Goal: Task Accomplishment & Management: Complete application form

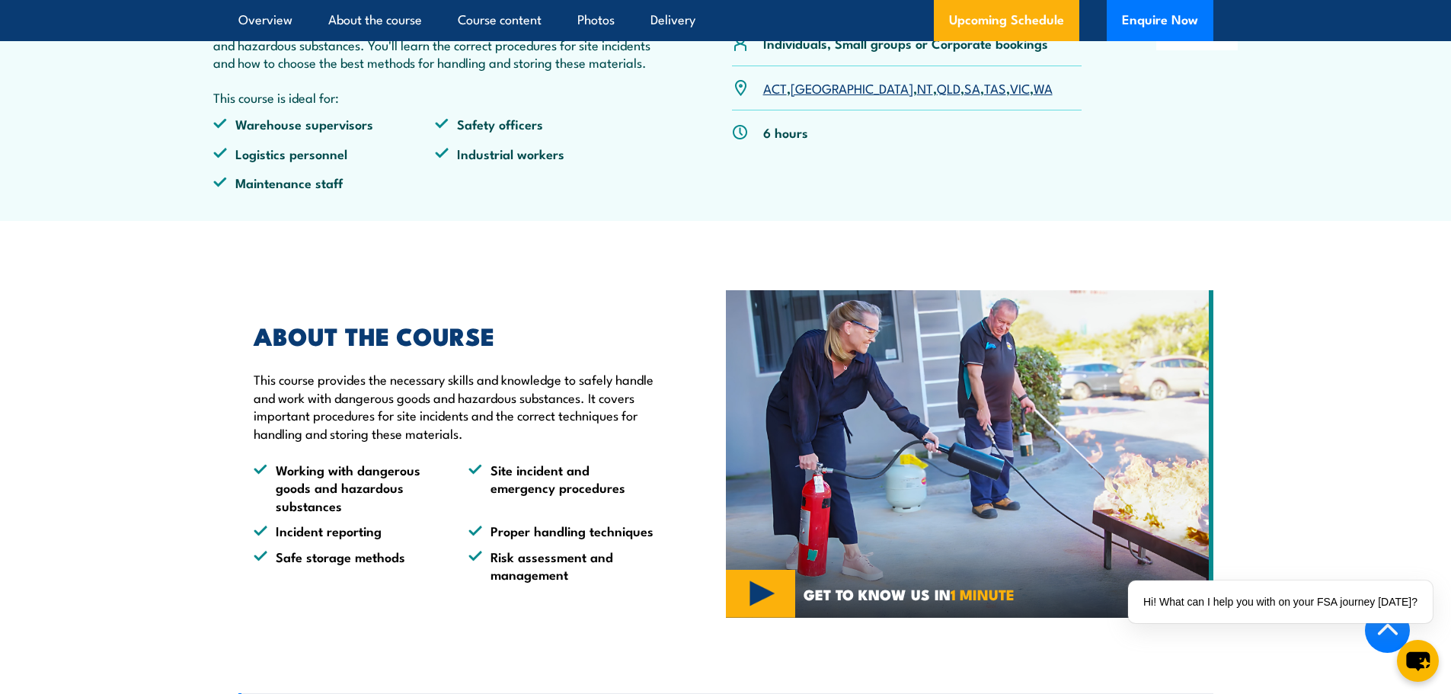
scroll to position [838, 0]
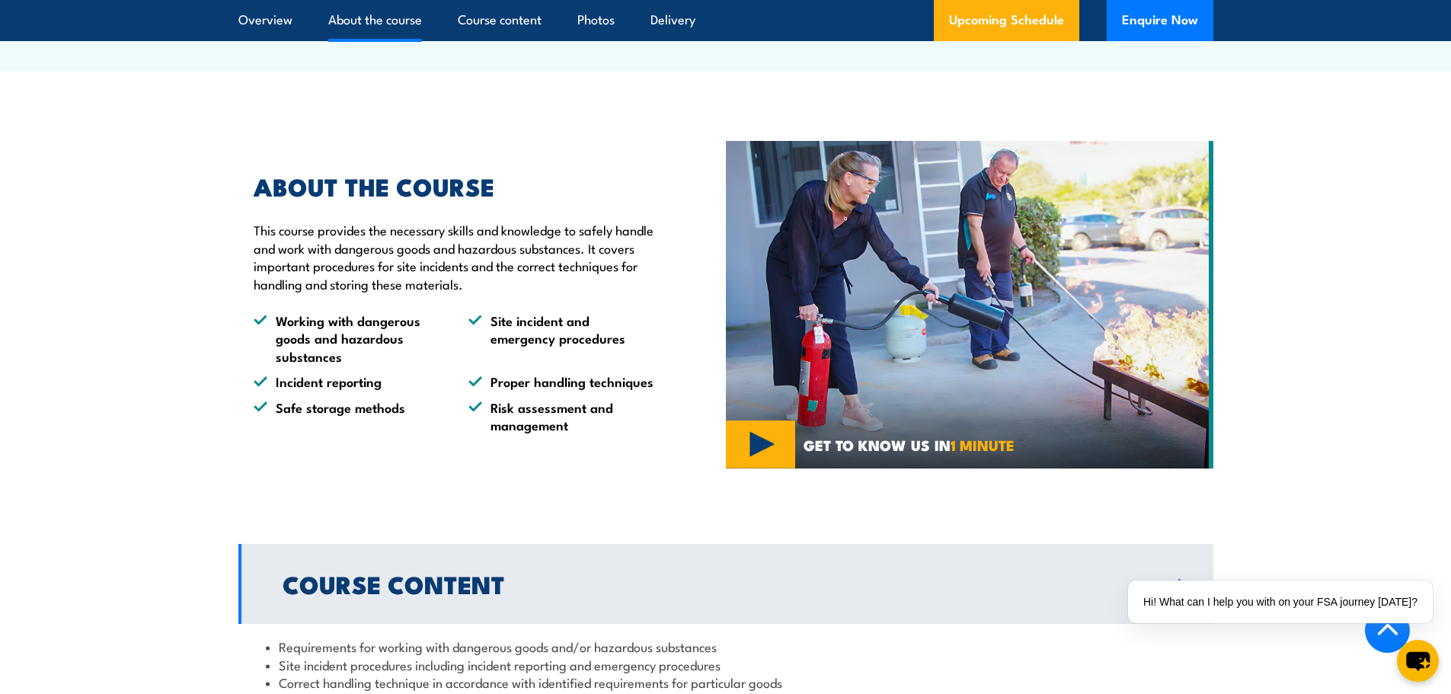
click at [773, 468] on img at bounding box center [969, 305] width 487 height 328
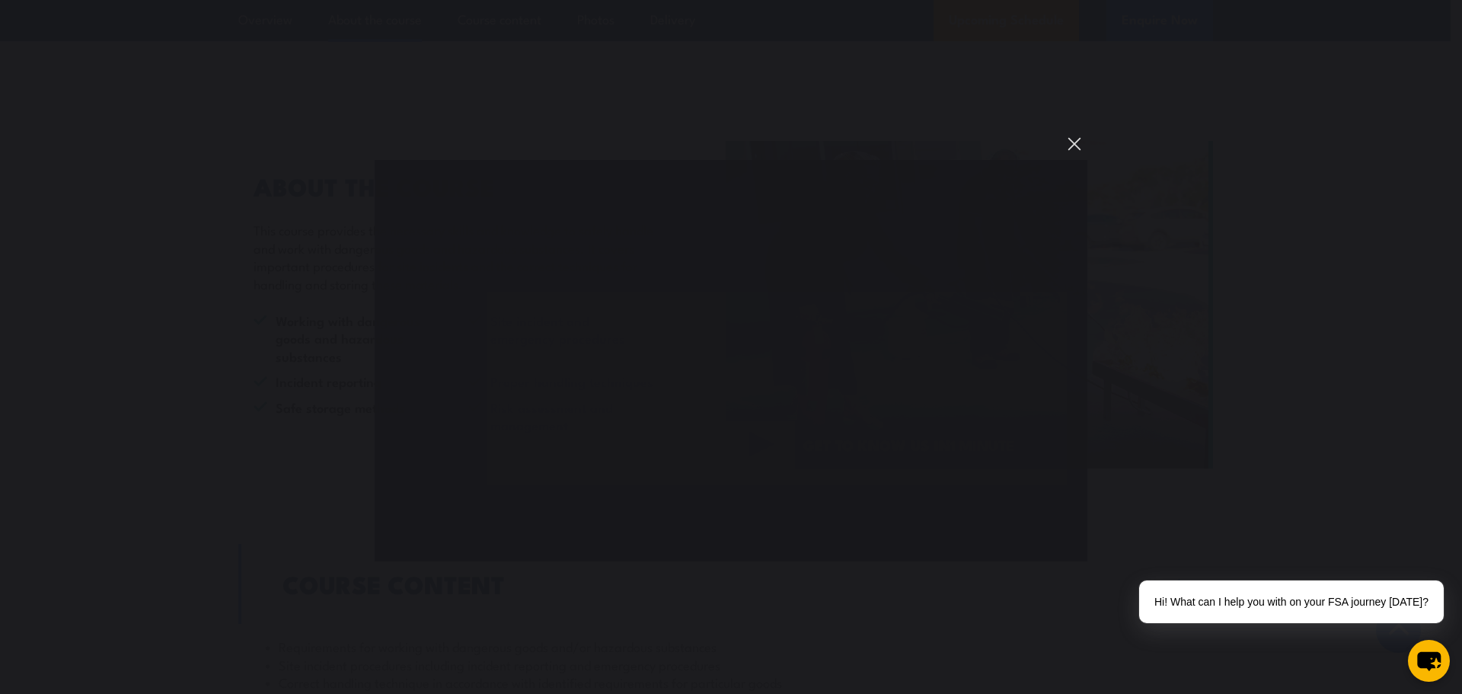
click at [1081, 140] on button "You can close this modal content with the ESC key" at bounding box center [1075, 144] width 26 height 26
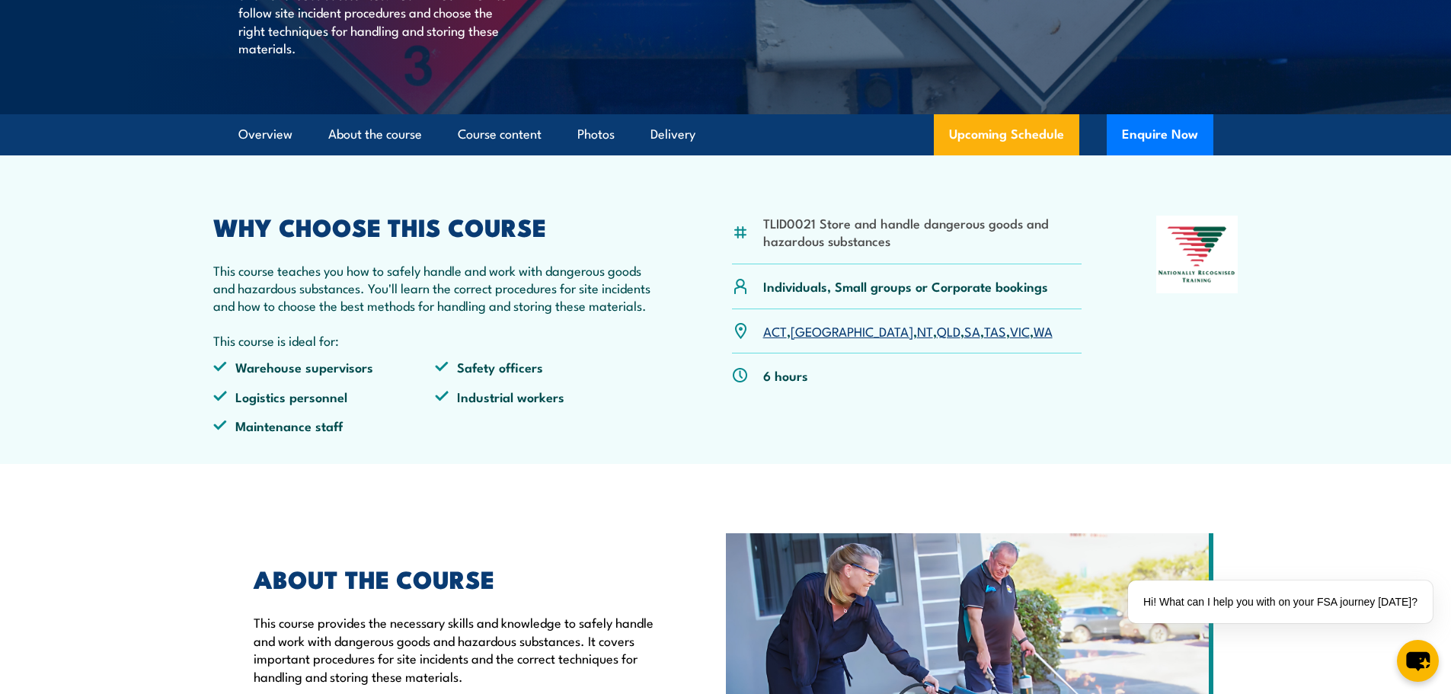
scroll to position [457, 0]
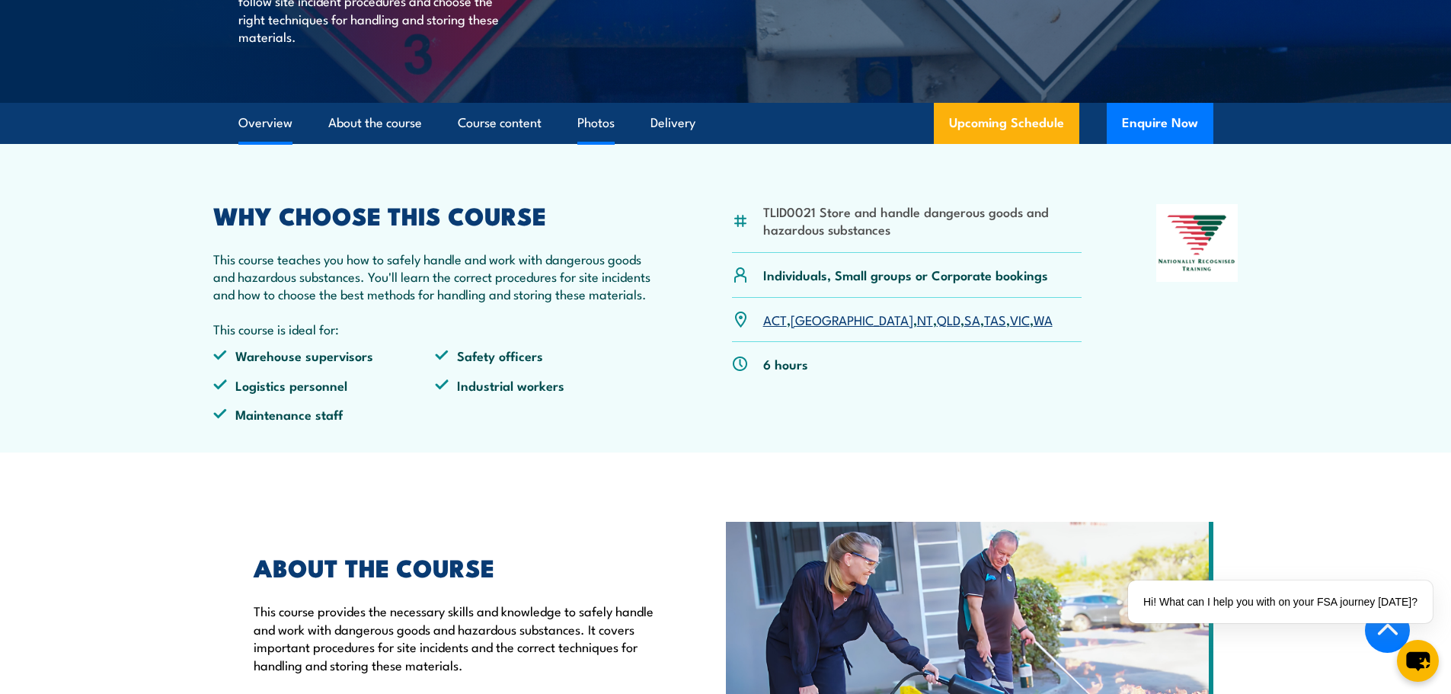
click at [580, 143] on link "Photos" at bounding box center [595, 123] width 37 height 40
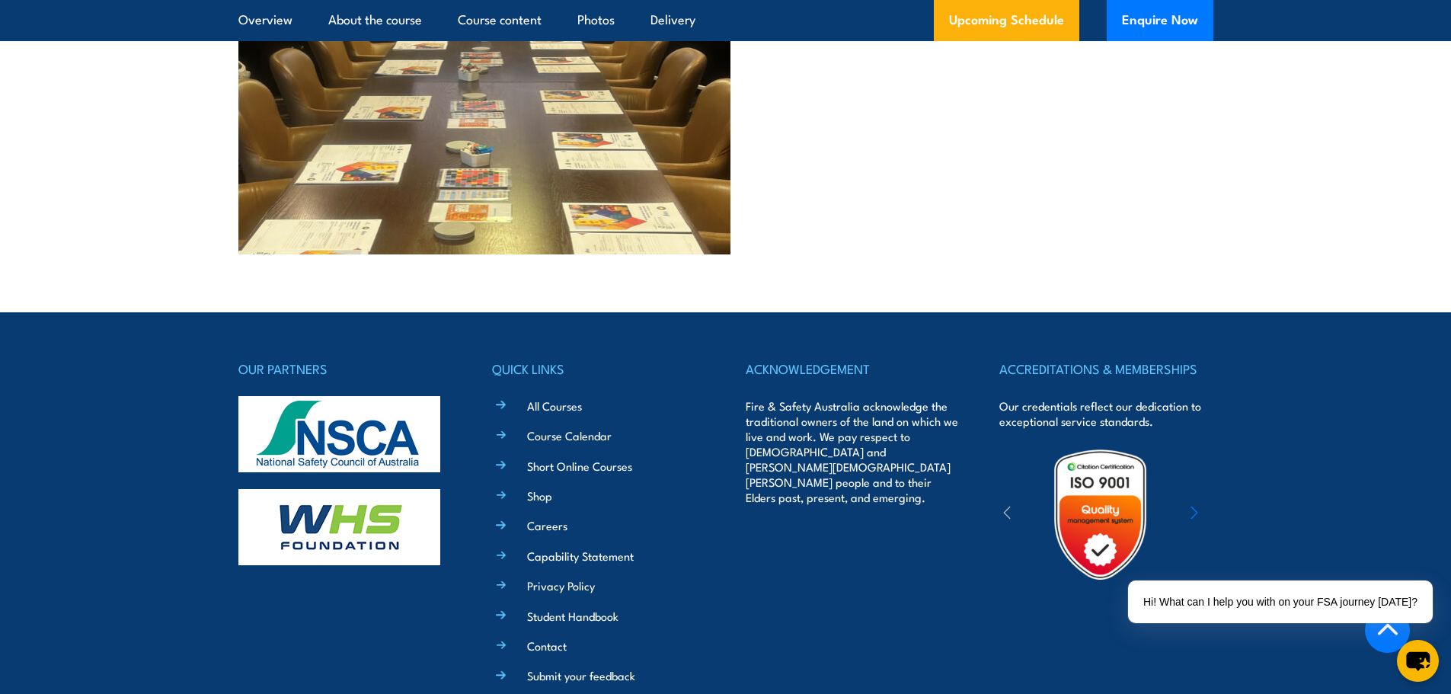
scroll to position [3887, 0]
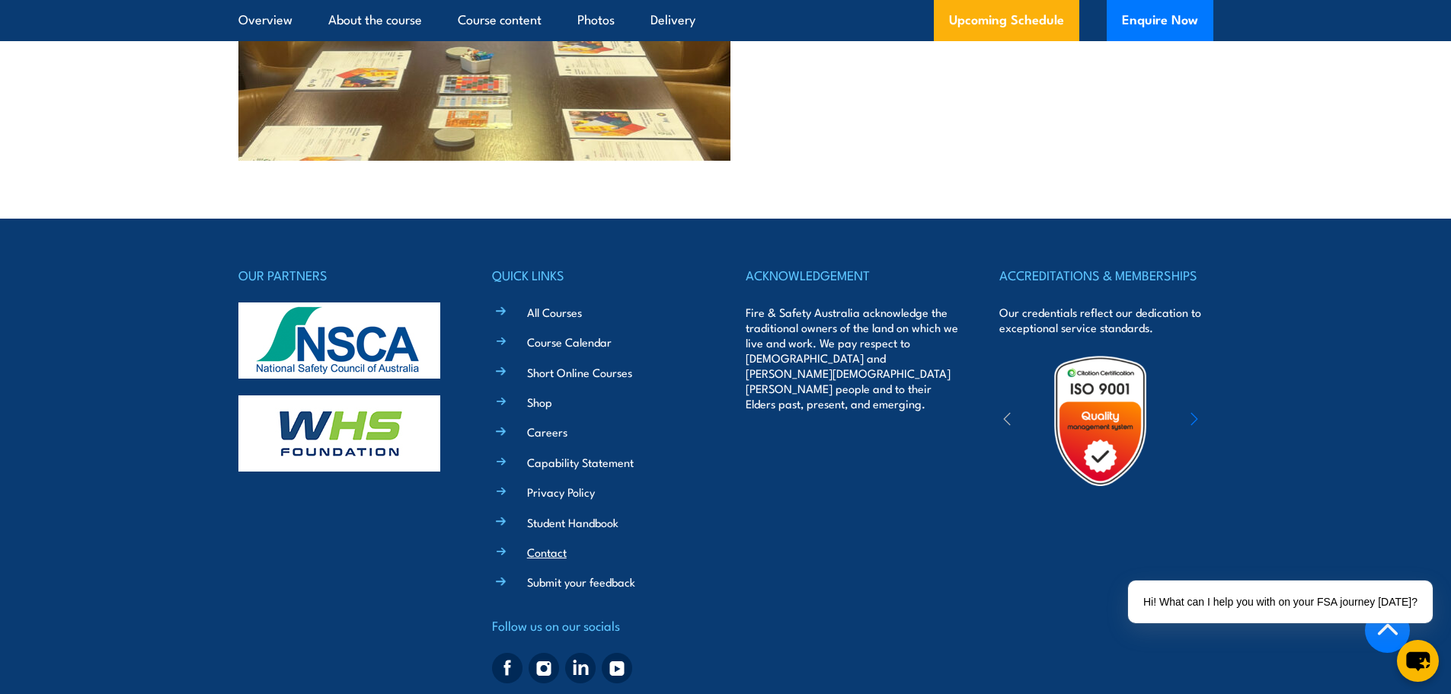
click at [566, 544] on link "Contact" at bounding box center [547, 552] width 40 height 16
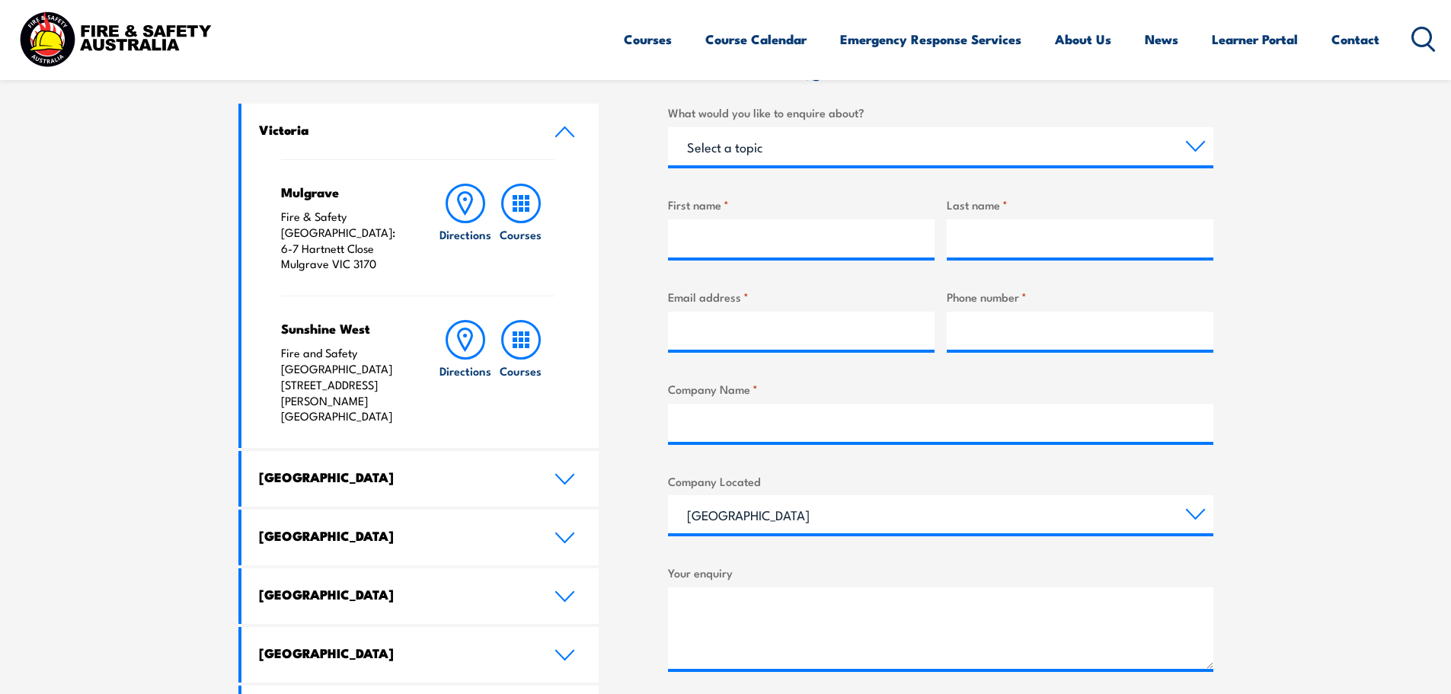
scroll to position [609, 0]
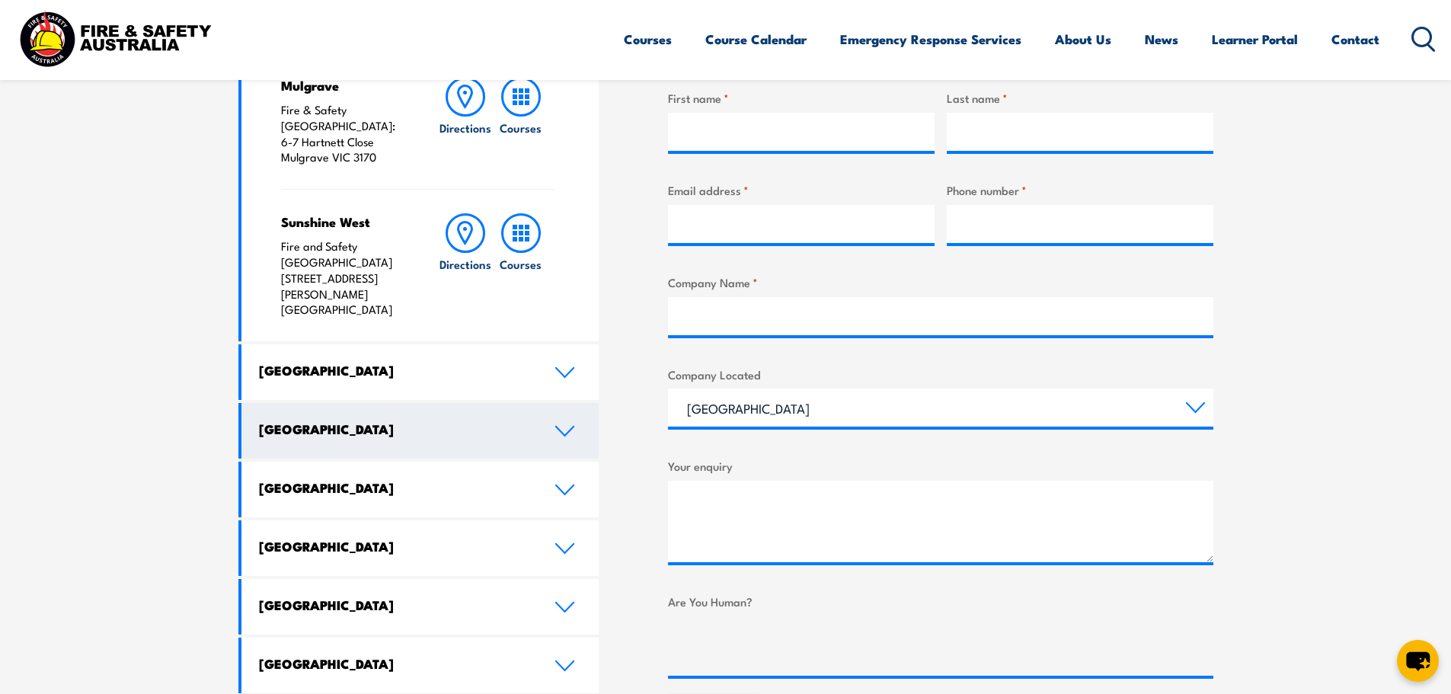
click at [458, 403] on link "[GEOGRAPHIC_DATA]" at bounding box center [420, 431] width 358 height 56
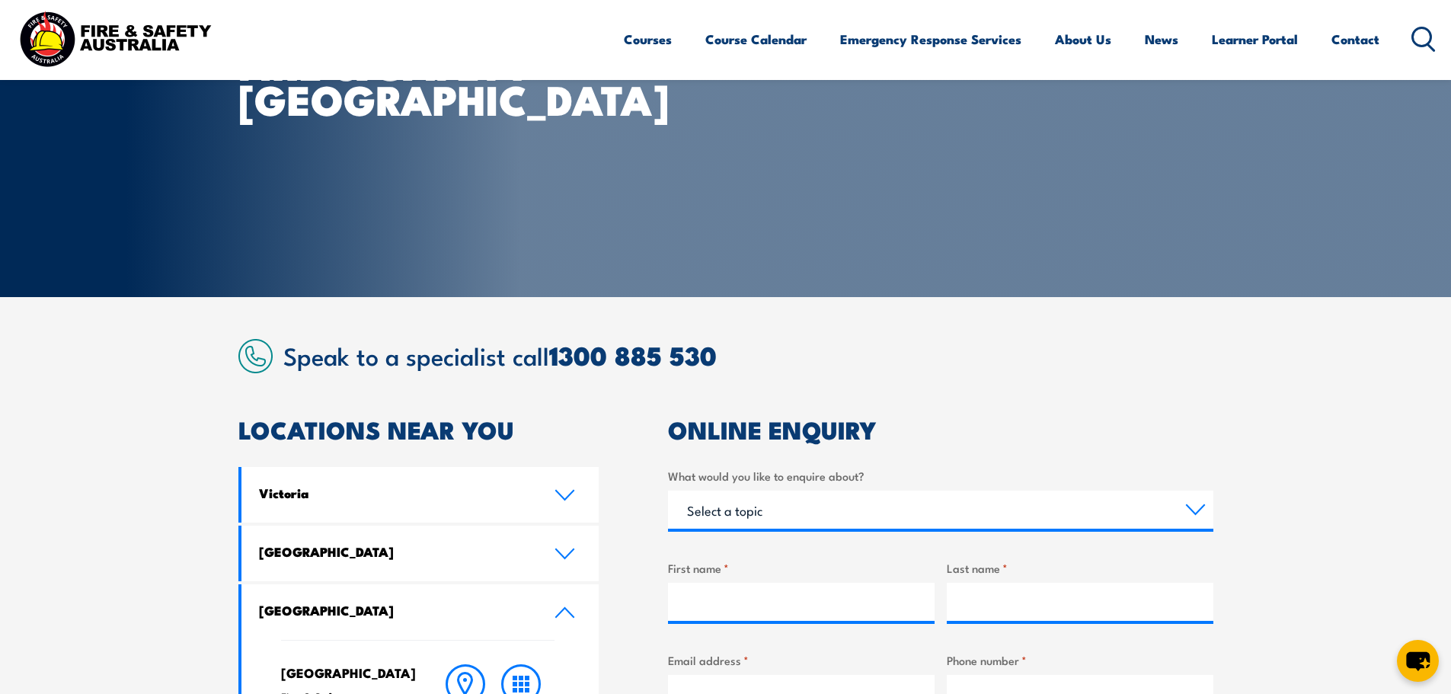
scroll to position [381, 0]
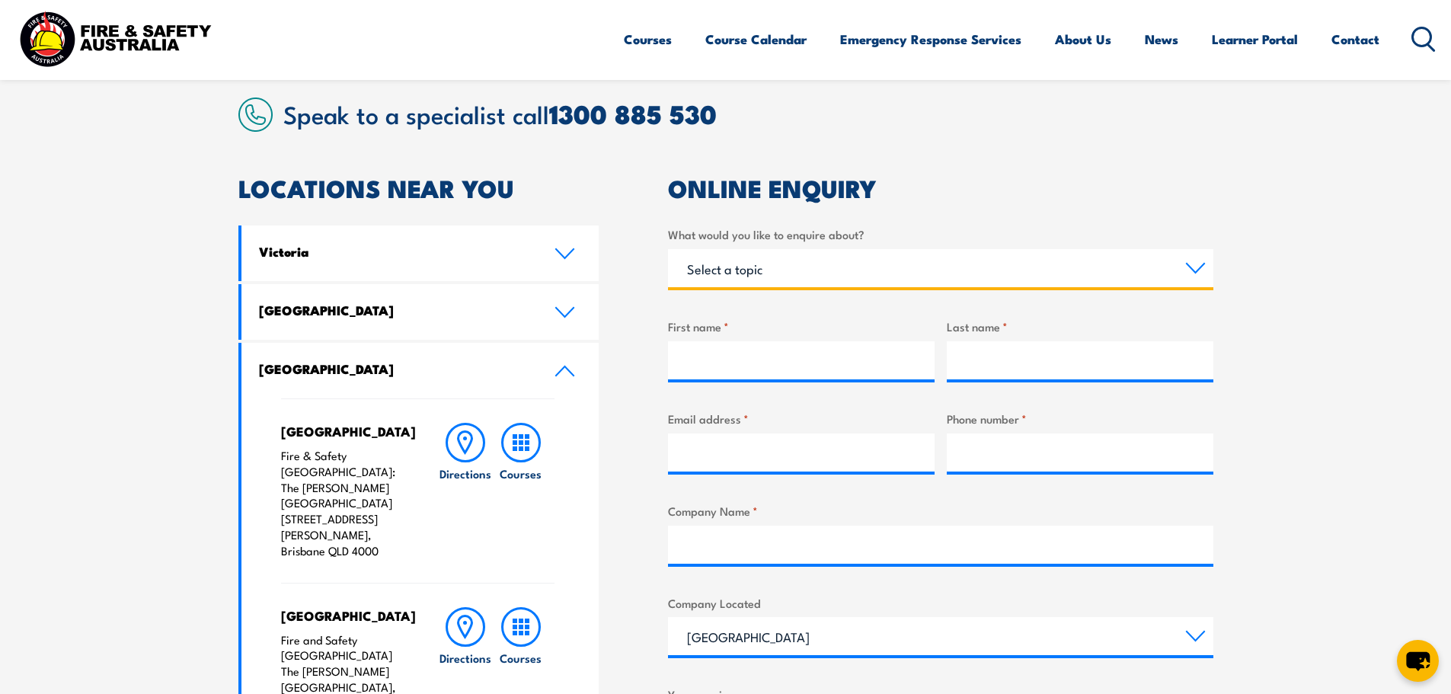
click at [773, 254] on select "Select a topic Training Emergency Response Services General Enquiry" at bounding box center [940, 268] width 545 height 38
select select "Training"
click at [668, 249] on select "Select a topic Training Emergency Response Services General Enquiry" at bounding box center [940, 268] width 545 height 38
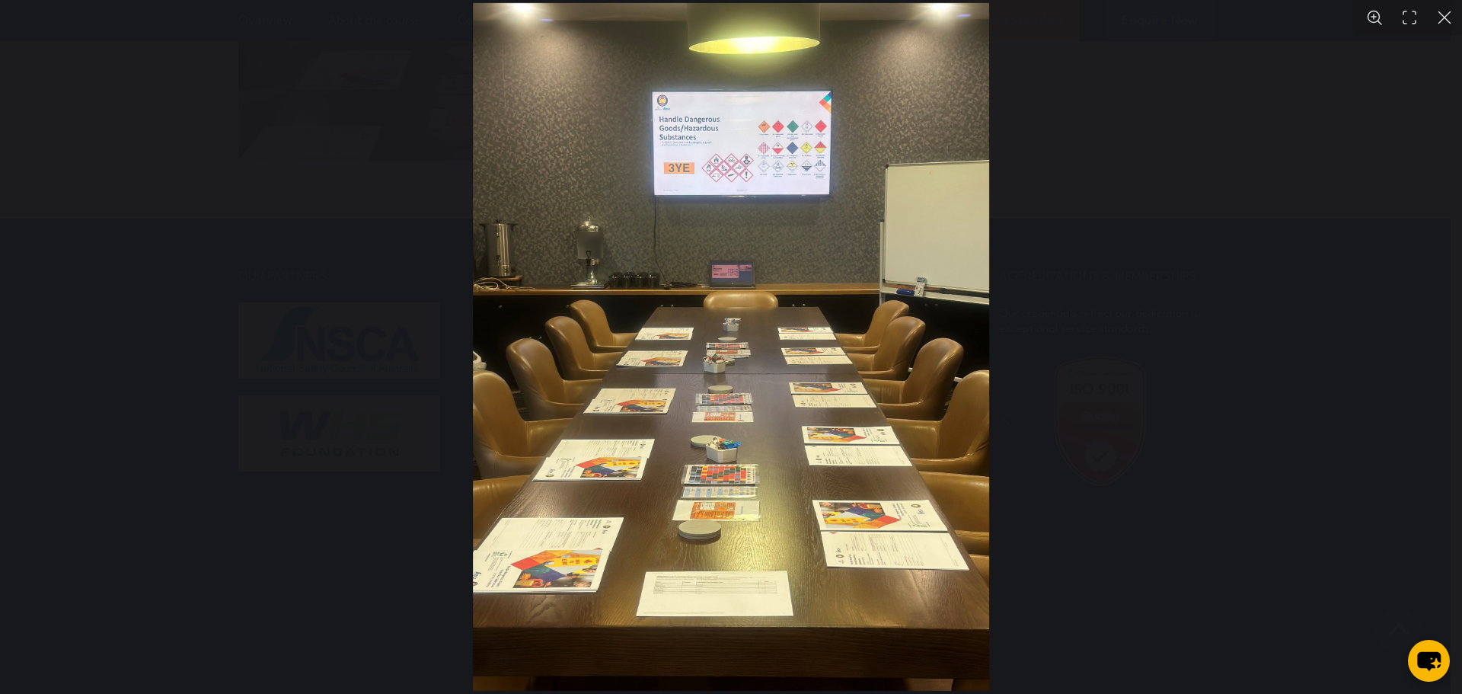
click at [1253, 219] on div "You can close this modal content with the ESC key" at bounding box center [731, 347] width 1462 height 694
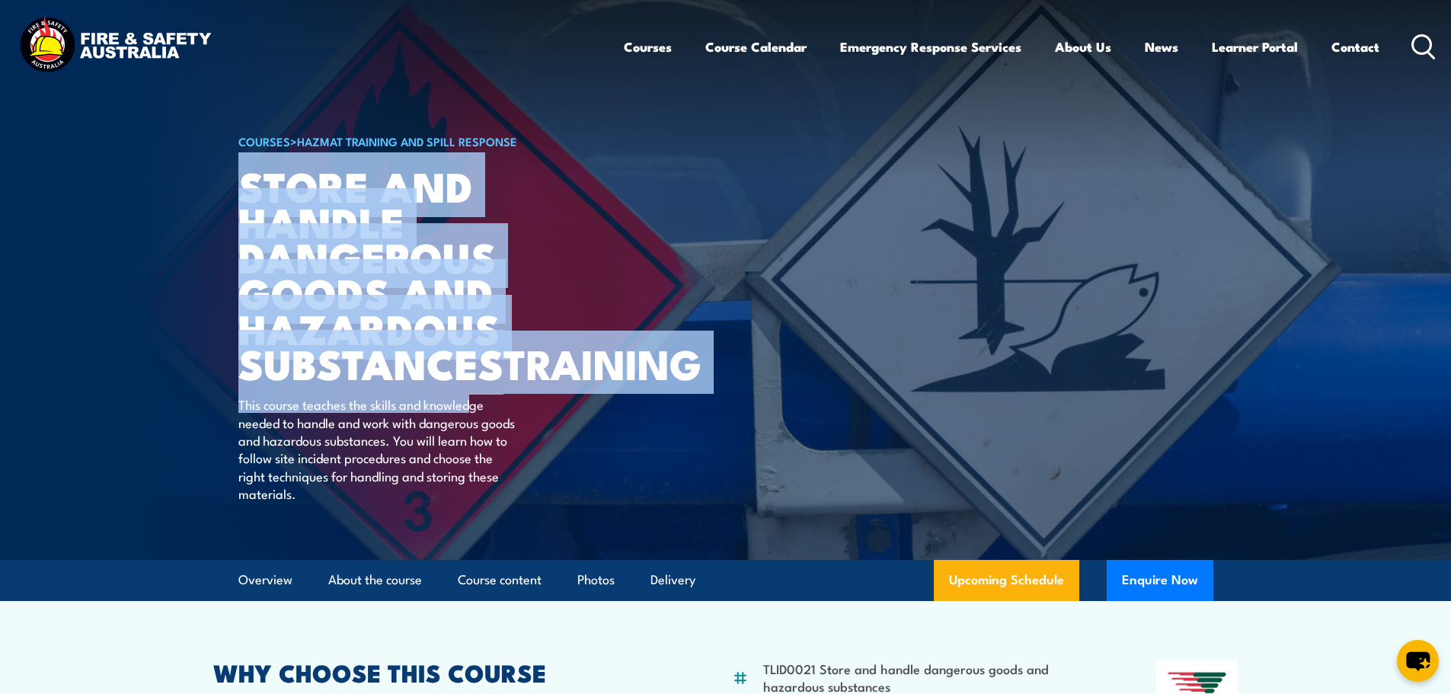
drag, startPoint x: 249, startPoint y: 184, endPoint x: 474, endPoint y: 417, distance: 323.7
click at [474, 417] on div "COURSES > HAZMAT Training and Spill Response Store And Handle Dangerous Goods a…" at bounding box center [426, 280] width 376 height 560
click at [520, 377] on h1 "Store And Handle Dangerous Goods and Hazardous Substances TRAINING" at bounding box center [426, 274] width 376 height 213
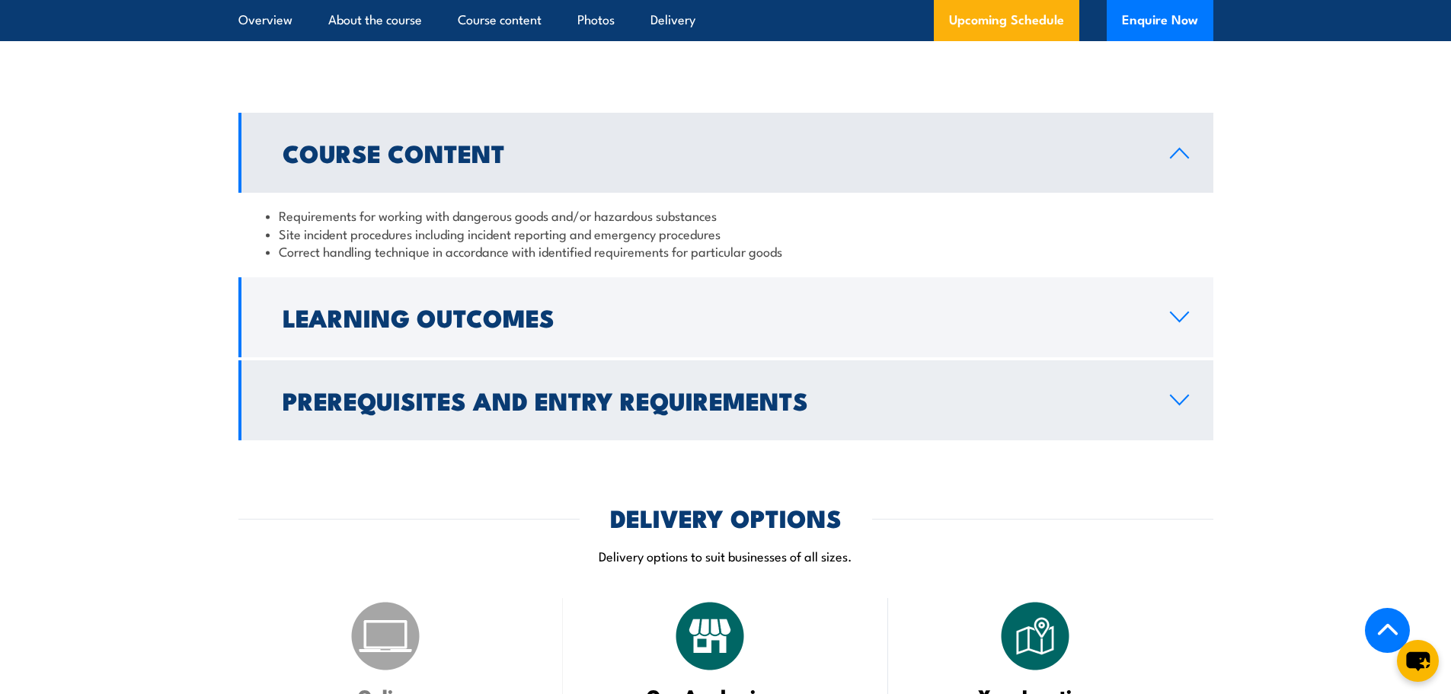
scroll to position [1142, 0]
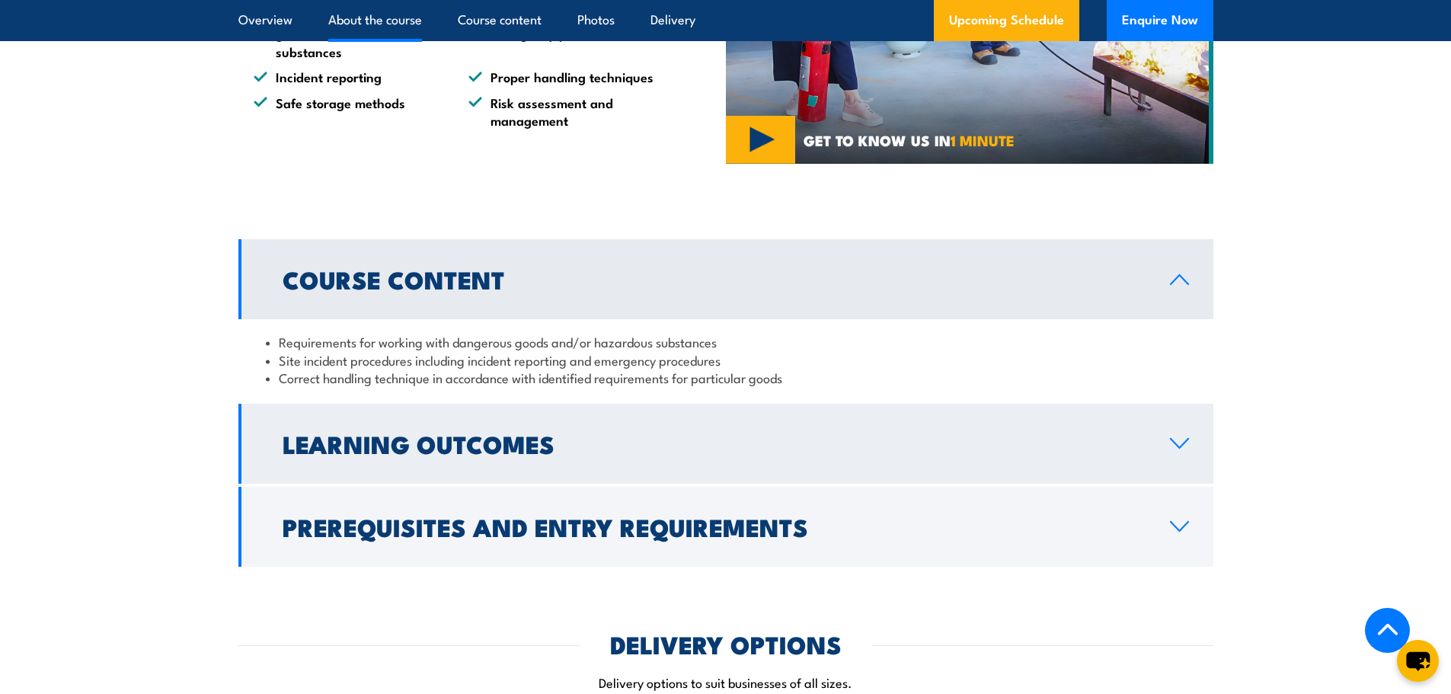
click at [443, 454] on h2 "Learning Outcomes" at bounding box center [714, 443] width 863 height 21
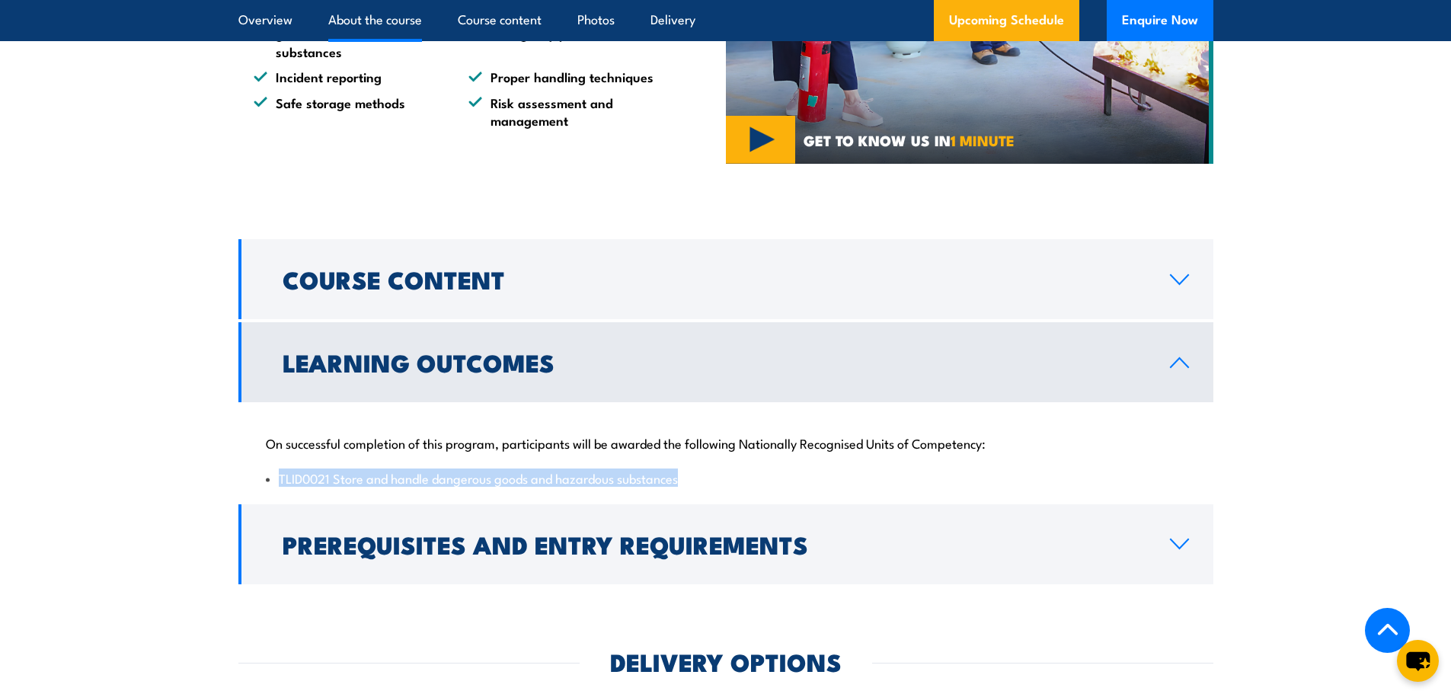
drag, startPoint x: 281, startPoint y: 516, endPoint x: 692, endPoint y: 512, distance: 411.3
click at [692, 487] on li "TLID0021 Store and handle dangerous goods and hazardous substances" at bounding box center [726, 478] width 920 height 18
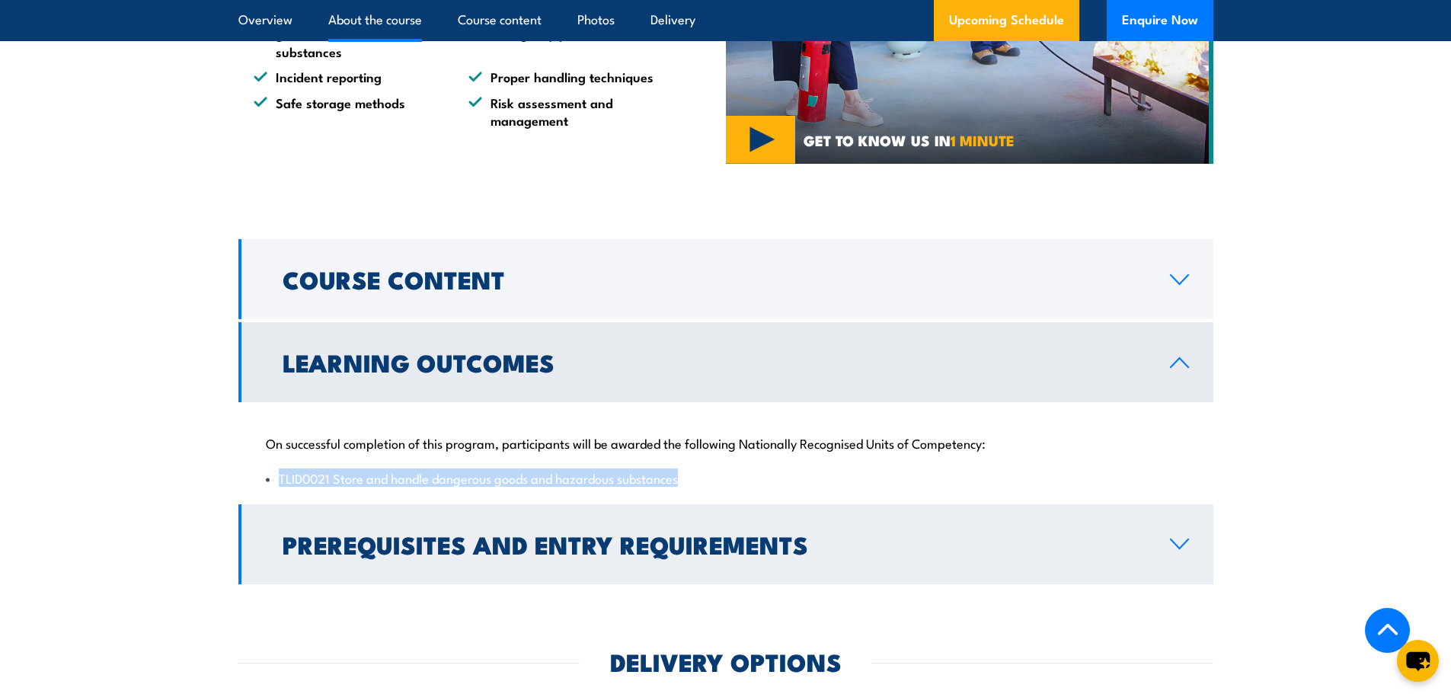
copy li "TLID0021 Store and handle dangerous goods and hazardous substances"
click at [1171, 573] on link "Prerequisites and Entry Requirements" at bounding box center [725, 544] width 975 height 80
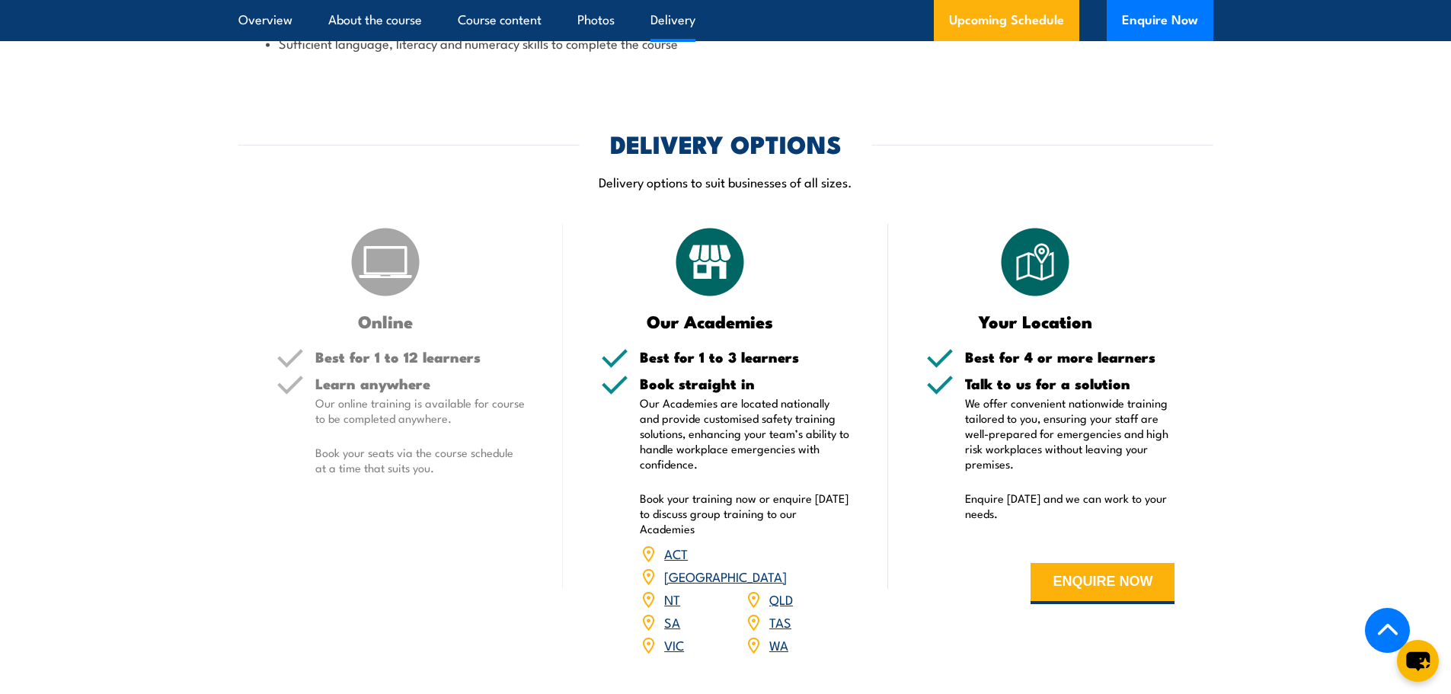
scroll to position [1904, 0]
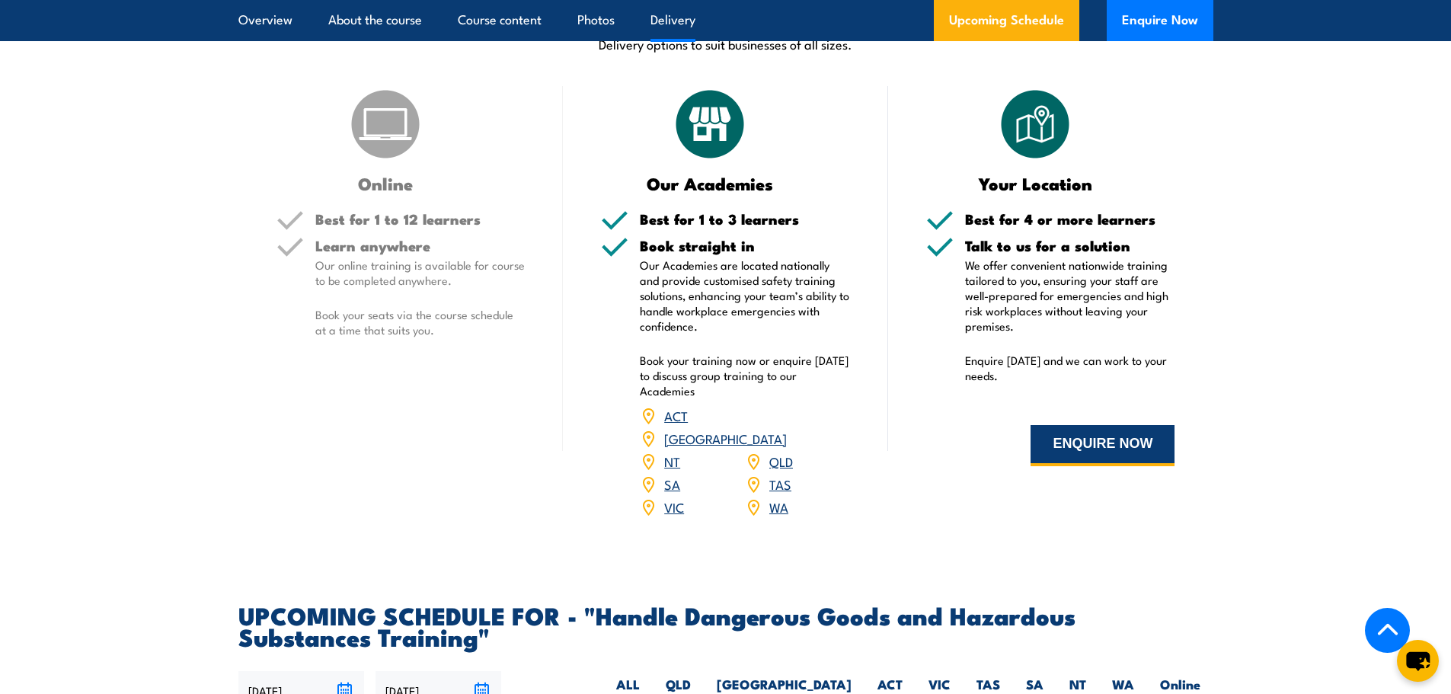
click at [1077, 466] on button "ENQUIRE NOW" at bounding box center [1103, 445] width 144 height 41
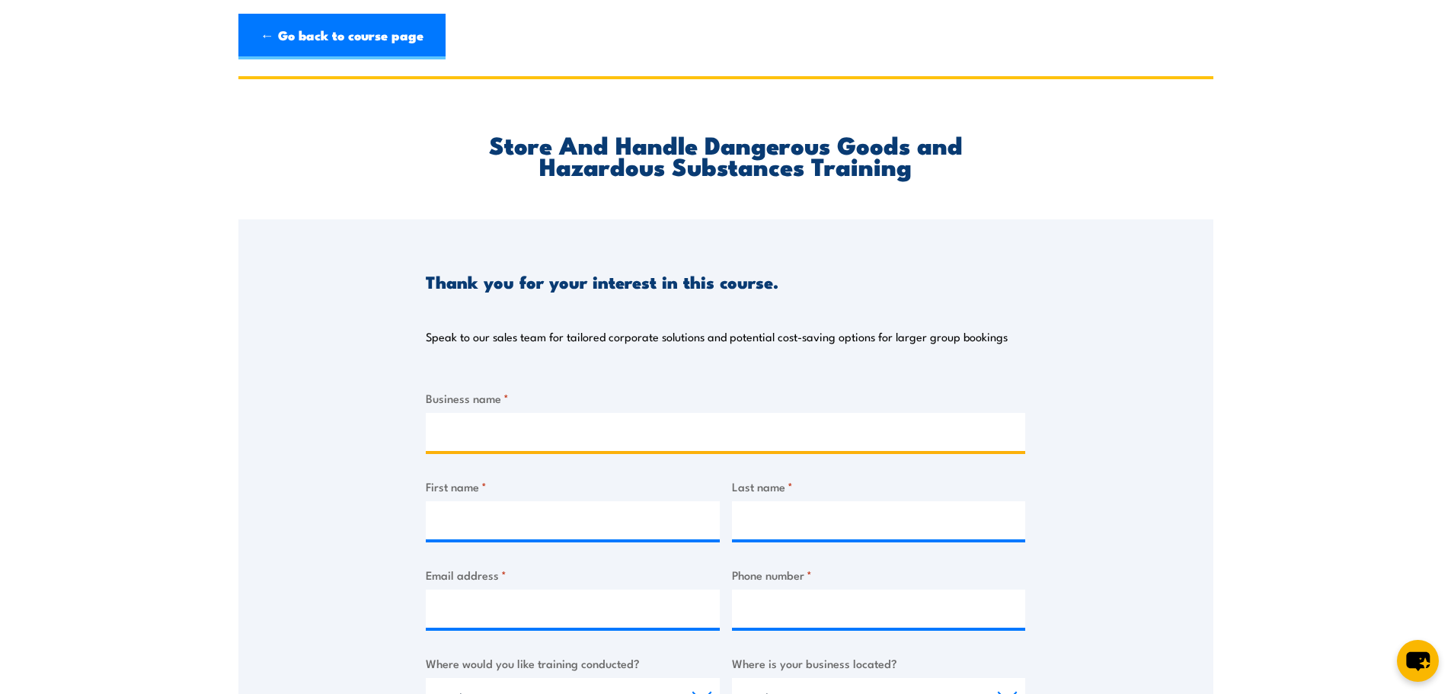
click at [779, 442] on input "Business name *" at bounding box center [725, 432] width 599 height 38
type input "BUMA Australia"
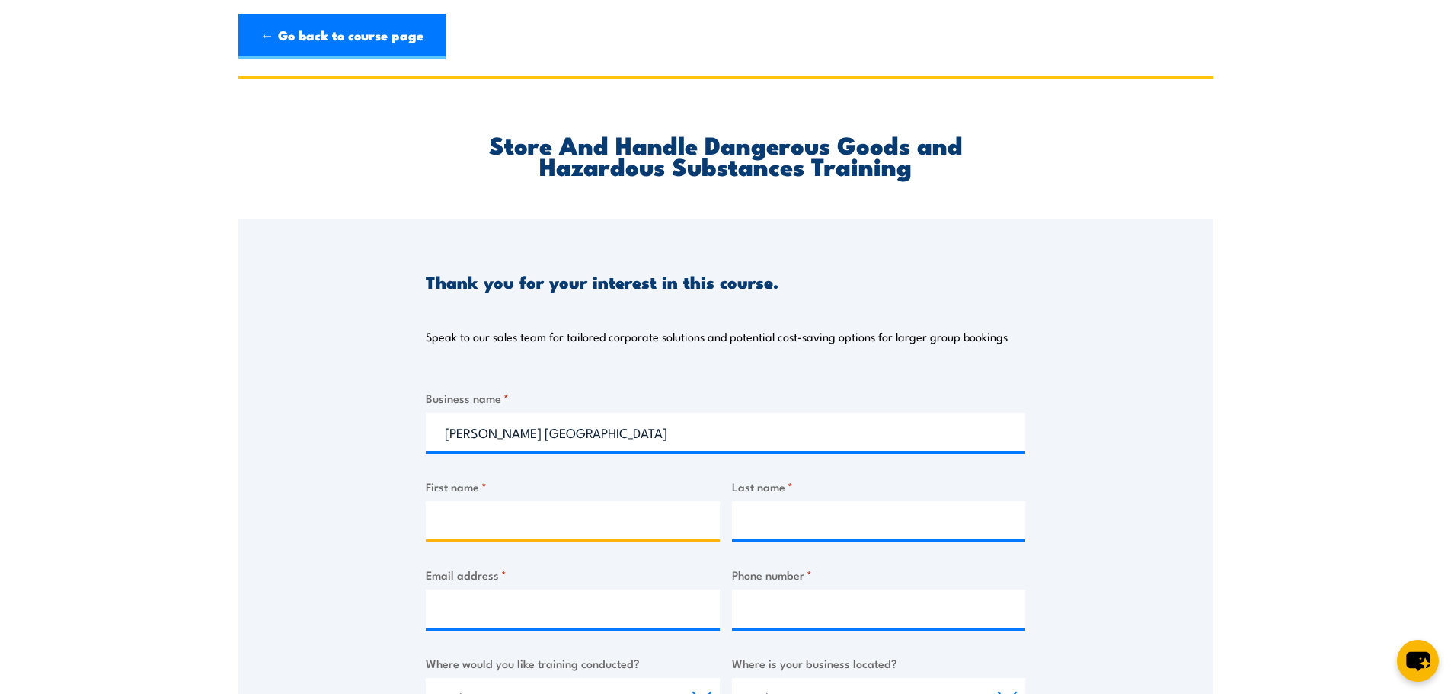
click at [620, 506] on input "First name *" at bounding box center [573, 520] width 294 height 38
type input "Dave"
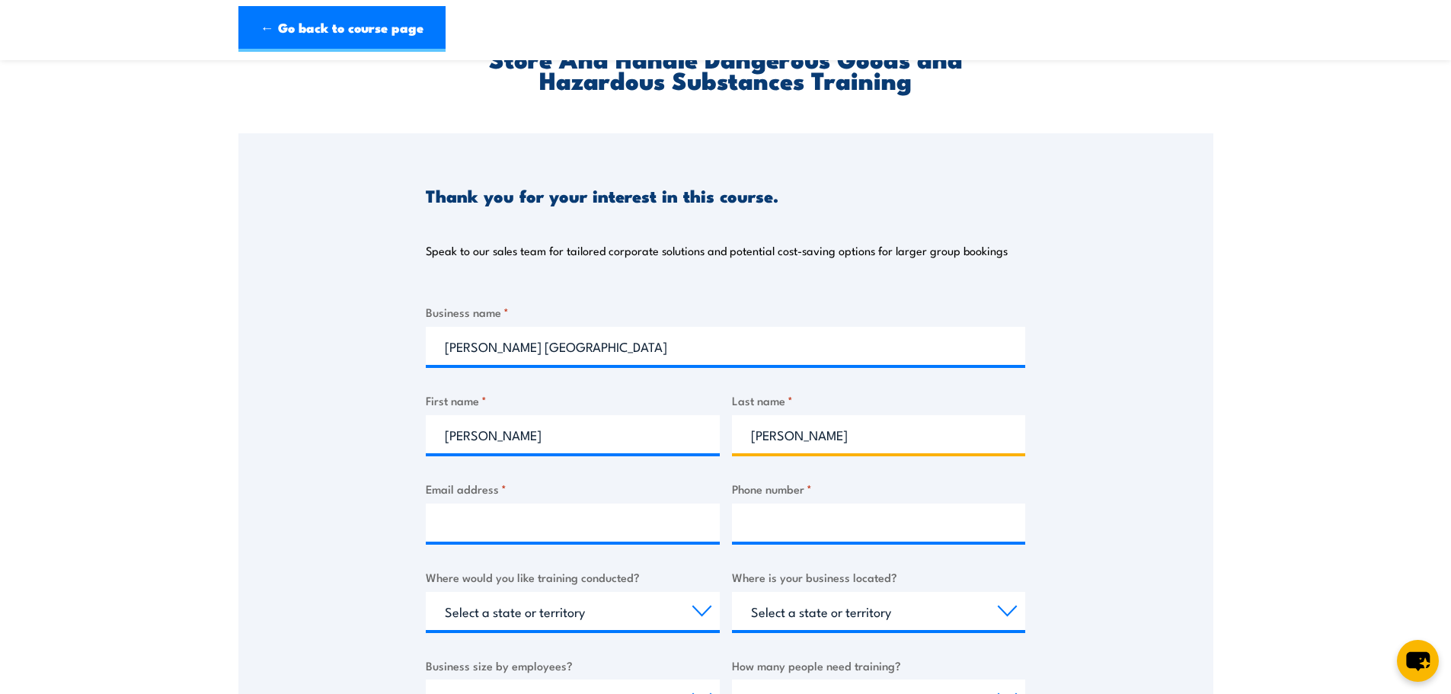
scroll to position [228, 0]
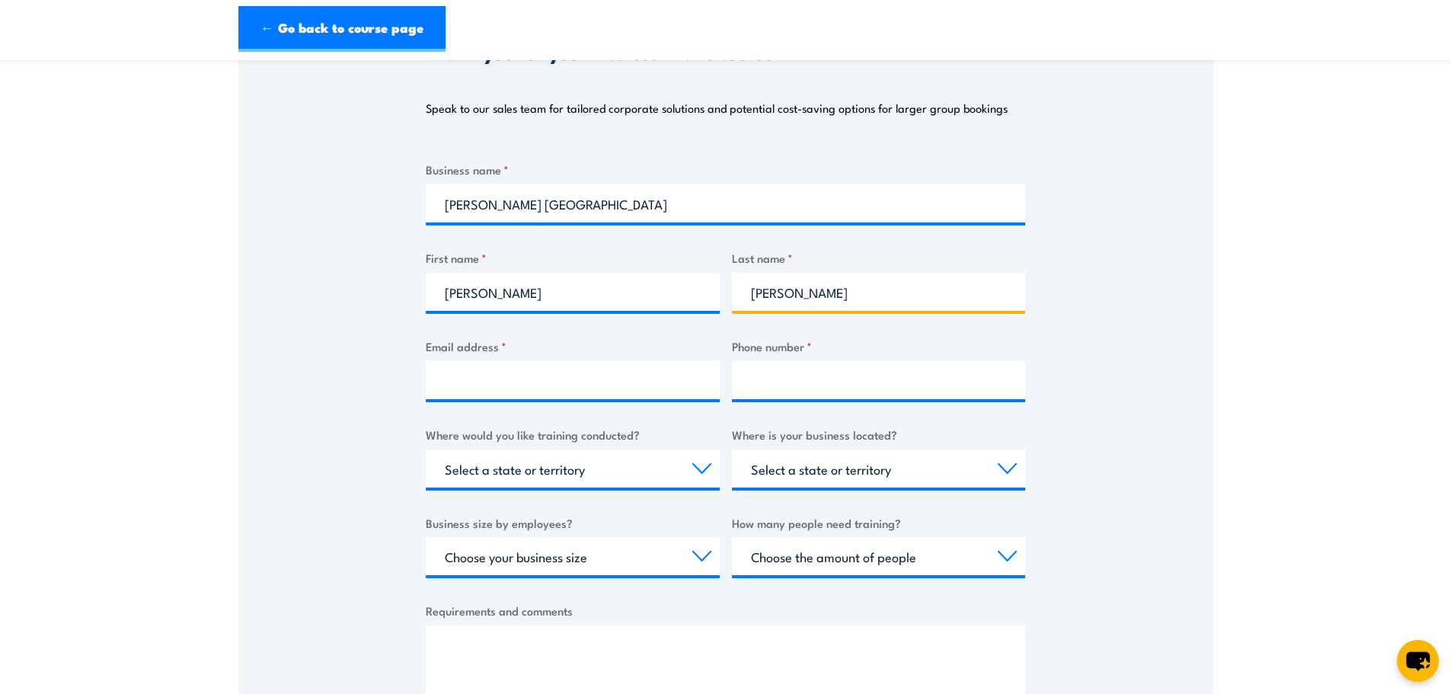
type input "Sempf"
click at [613, 385] on input "Email address *" at bounding box center [573, 380] width 294 height 38
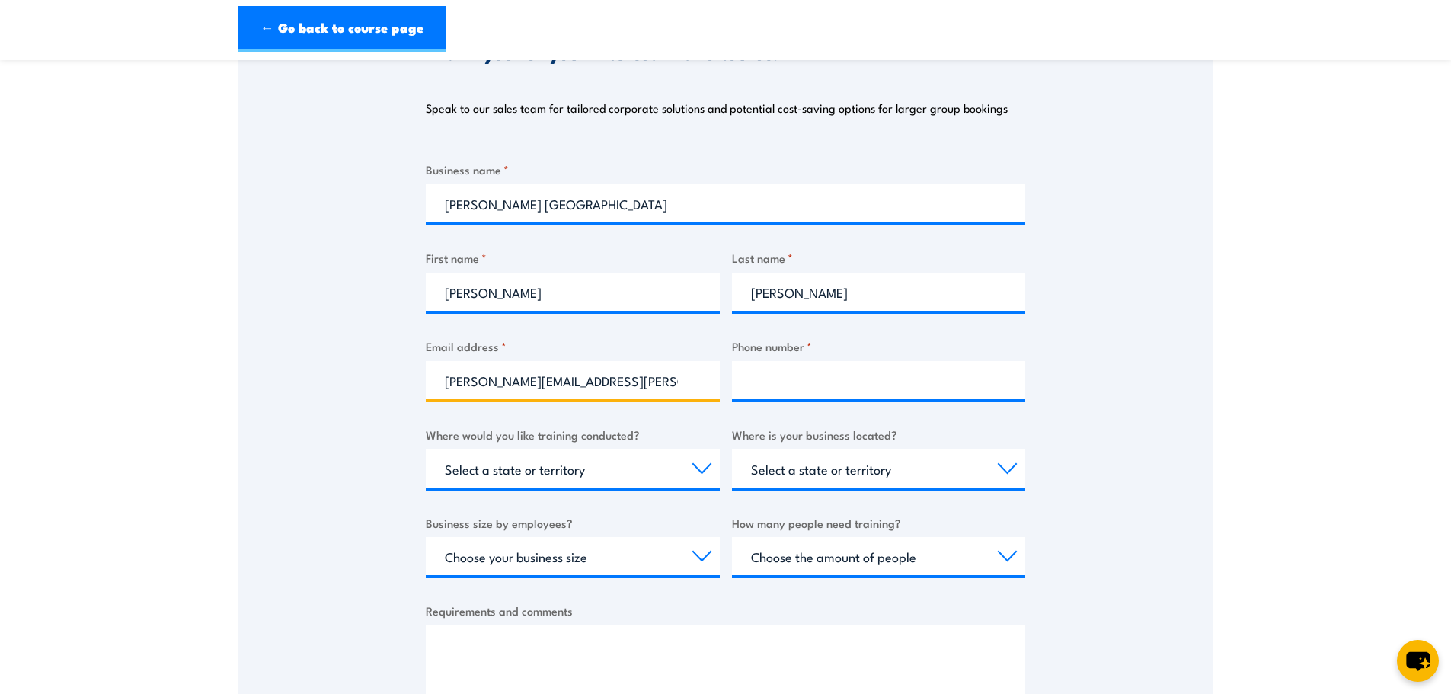
type input "david.sempf@buma.com.au"
click at [914, 382] on input "Phone number *" at bounding box center [879, 380] width 294 height 38
type input "0741607331"
click at [542, 472] on select "Select a state or territory Nationally - multiple locations QLD NSW VIC SA ACT …" at bounding box center [573, 468] width 294 height 38
select select "QLD"
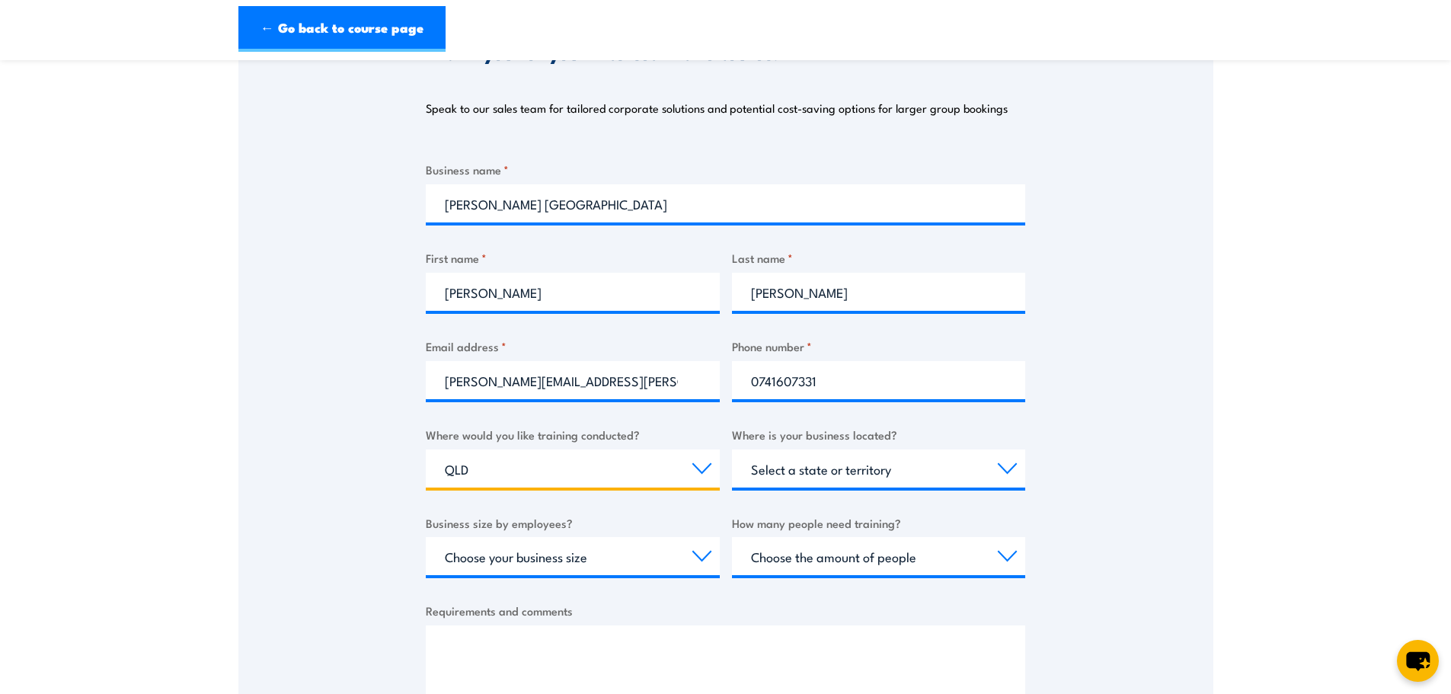
click at [426, 449] on select "Select a state or territory Nationally - multiple locations QLD NSW VIC SA ACT …" at bounding box center [573, 468] width 294 height 38
click at [798, 460] on select "Select a state or territory QLD NSW VIC SA ACT WA TAS NT" at bounding box center [879, 468] width 294 height 38
select select "QLD"
click at [732, 449] on select "Select a state or territory QLD NSW VIC SA ACT WA TAS NT" at bounding box center [879, 468] width 294 height 38
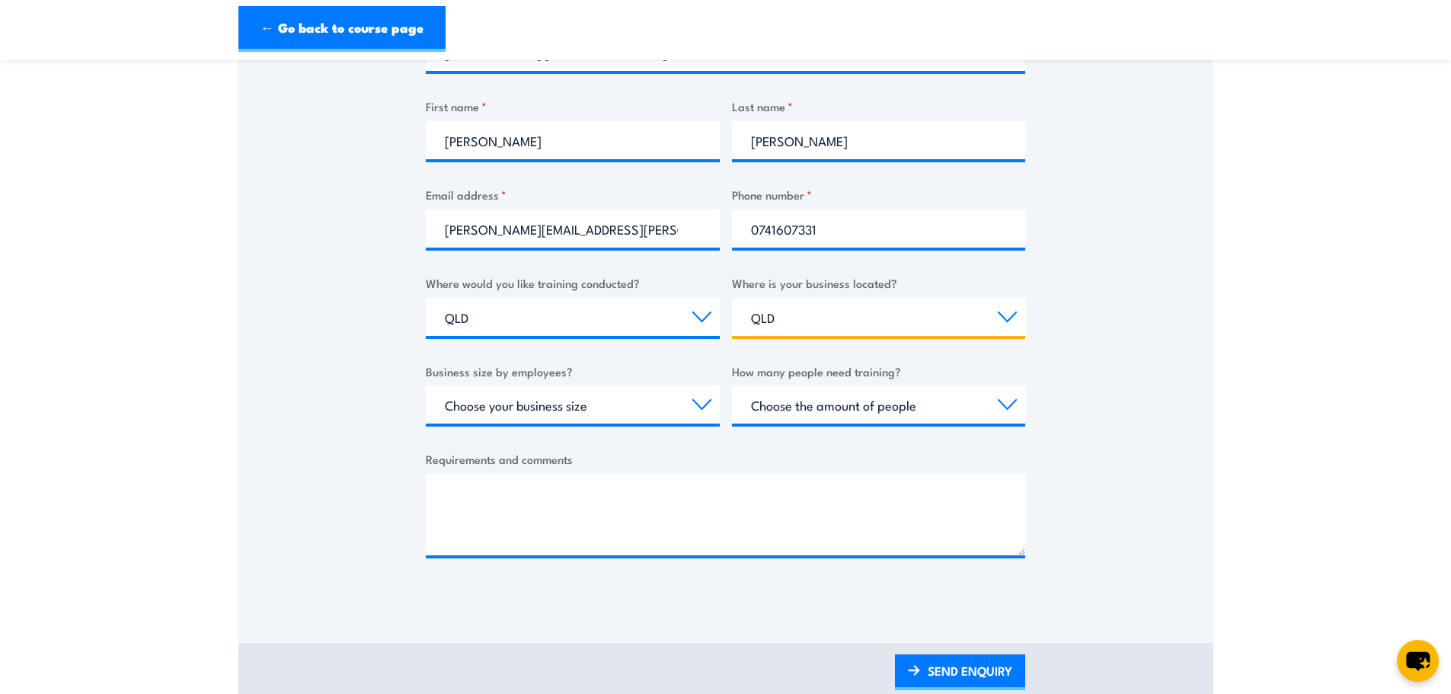
scroll to position [381, 0]
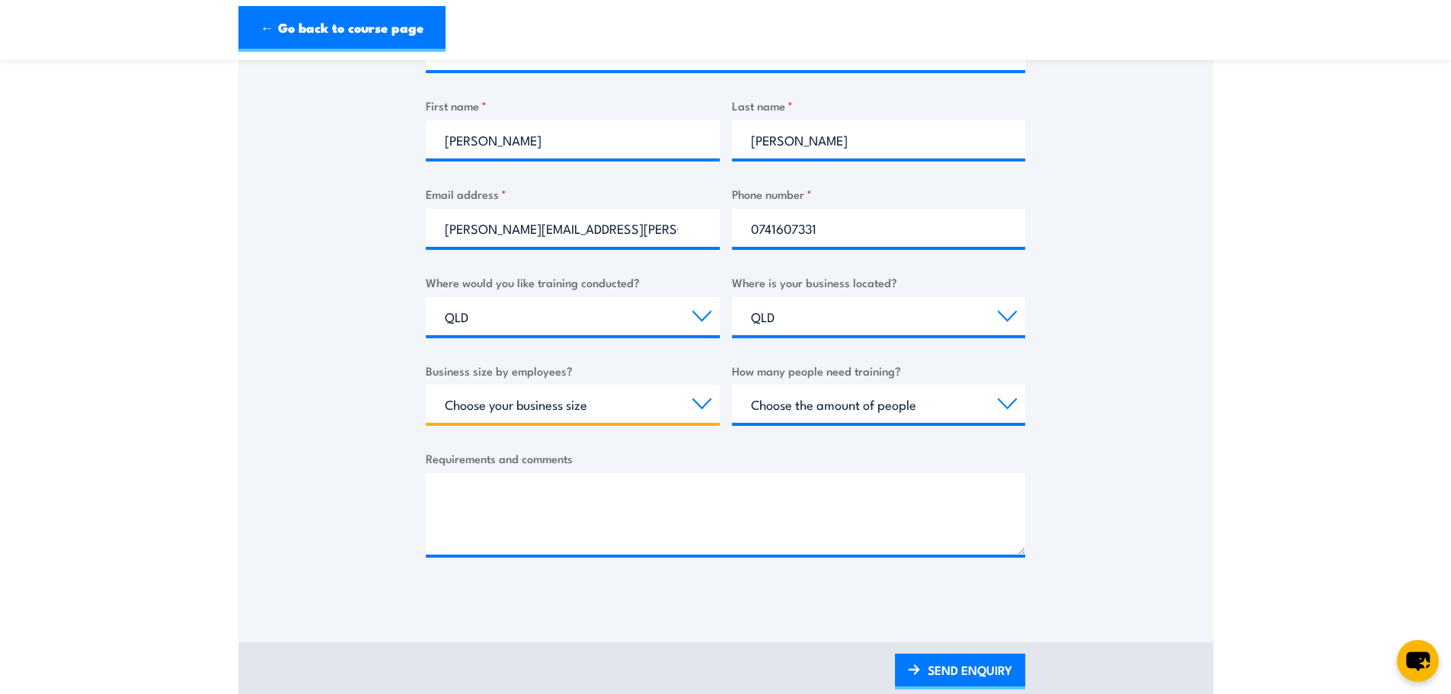
click at [674, 412] on select "Choose your business size 1 to 19 20 to 199 200+" at bounding box center [573, 404] width 294 height 38
select select "200+"
click at [426, 385] on select "Choose your business size 1 to 19 20 to 199 200+" at bounding box center [573, 404] width 294 height 38
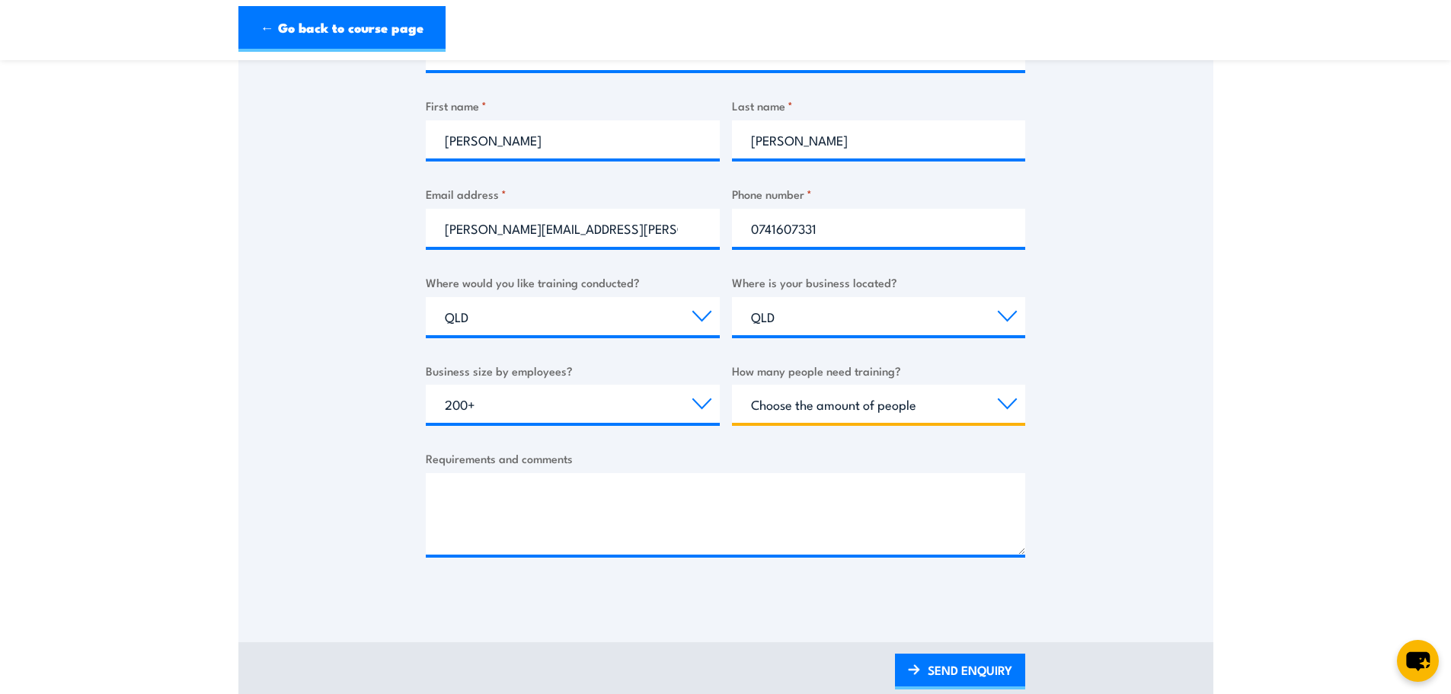
click at [852, 417] on select "Choose the amount of people 1 to 4 5 to 19 20+" at bounding box center [879, 404] width 294 height 38
select select "5 to 19"
click at [732, 385] on select "Choose the amount of people 1 to 4 5 to 19 20+" at bounding box center [879, 404] width 294 height 38
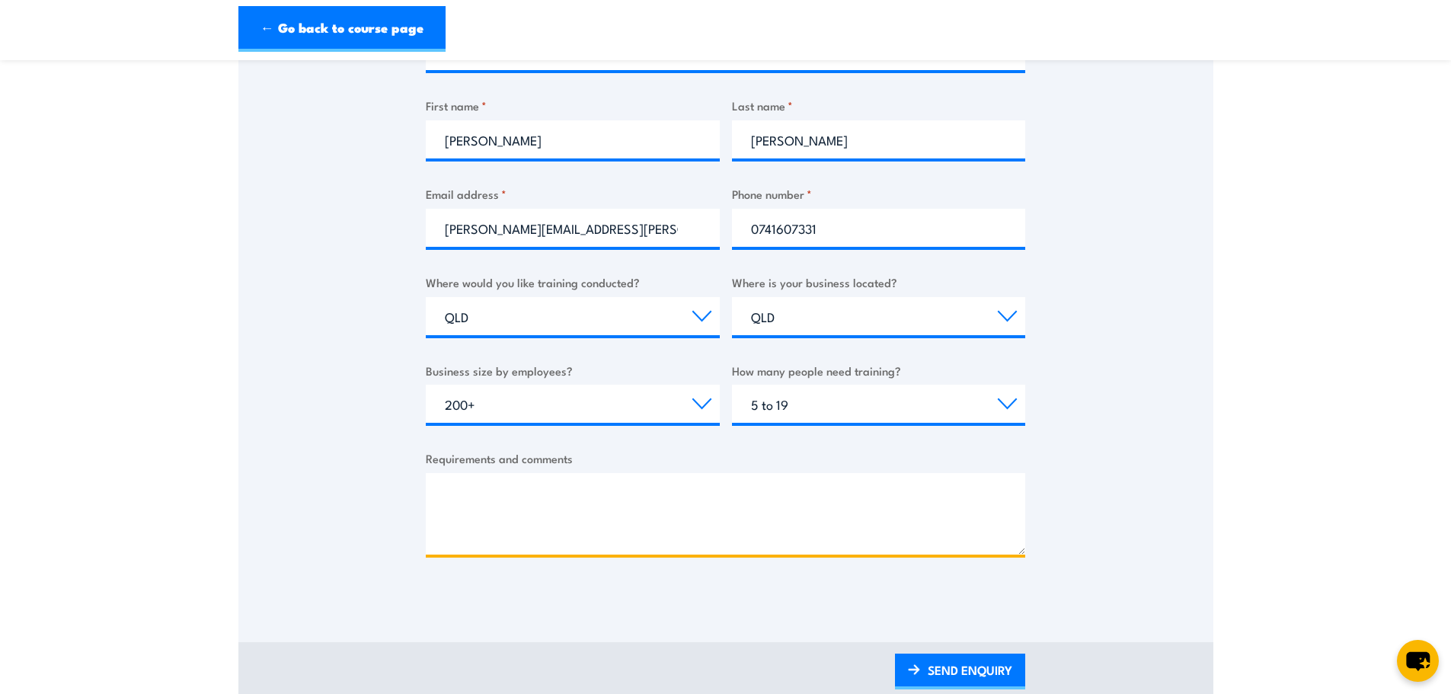
click at [818, 494] on textarea "Requirements and comments" at bounding box center [725, 513] width 599 height 81
click at [768, 537] on textarea "Hi, I'm seeing if I am able to obtain a" at bounding box center [725, 513] width 599 height 81
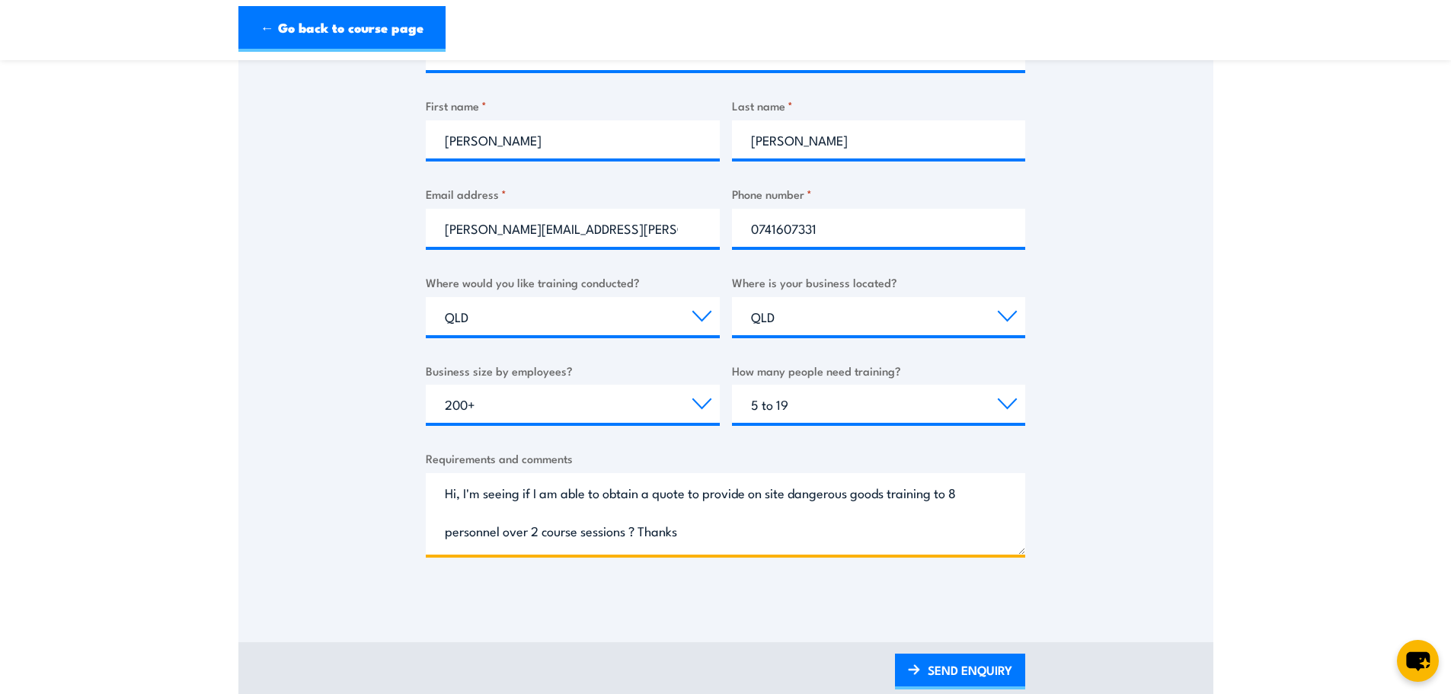
click at [776, 522] on textarea "Hi, I'm seeing if I am able to obtain a quote to provide on site dangerous good…" at bounding box center [725, 513] width 599 height 81
click at [936, 494] on textarea "Hi, I'm seeing if I am able to obtain a quote to provide on site dangerous good…" at bounding box center [725, 513] width 599 height 81
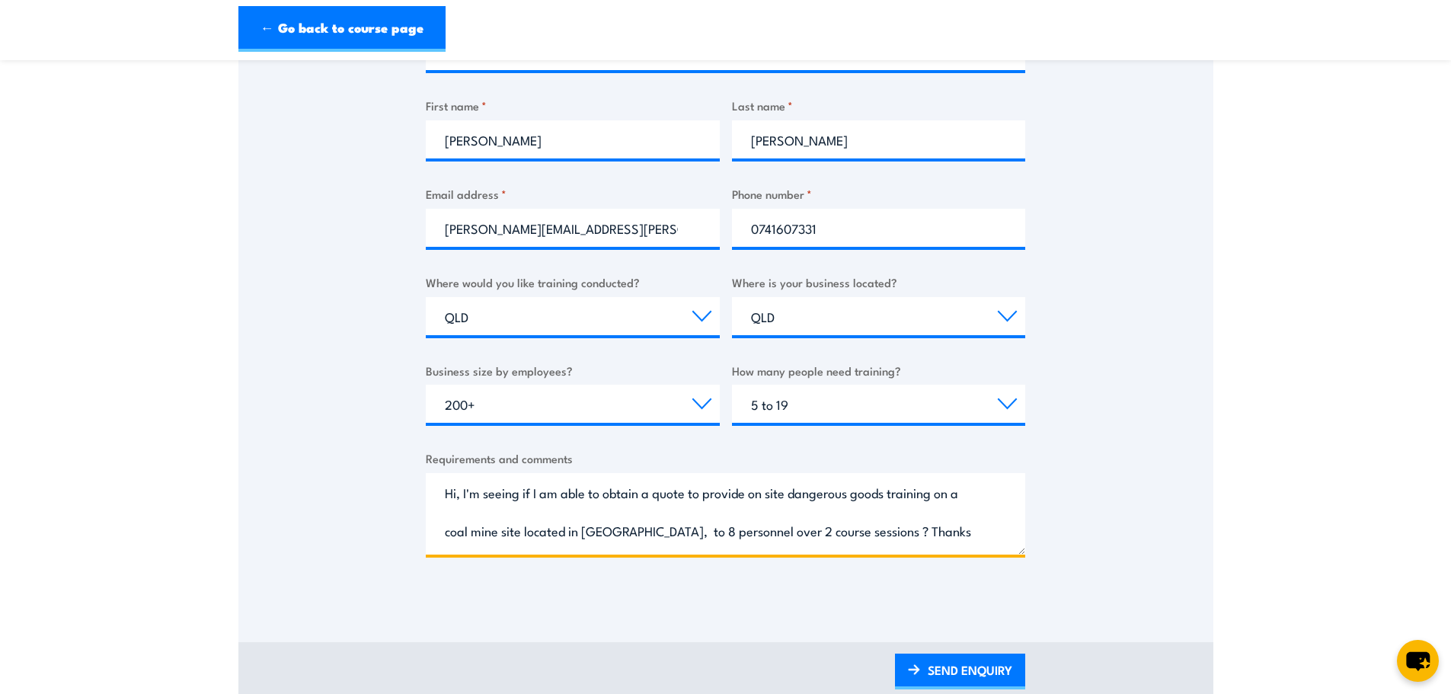
click at [952, 504] on textarea "Hi, I'm seeing if I am able to obtain a quote to provide on site dangerous good…" at bounding box center [725, 513] width 599 height 81
click at [947, 506] on textarea "Hi, I'm seeing if I am able to obtain a quote to provide on site dangerous good…" at bounding box center [725, 513] width 599 height 81
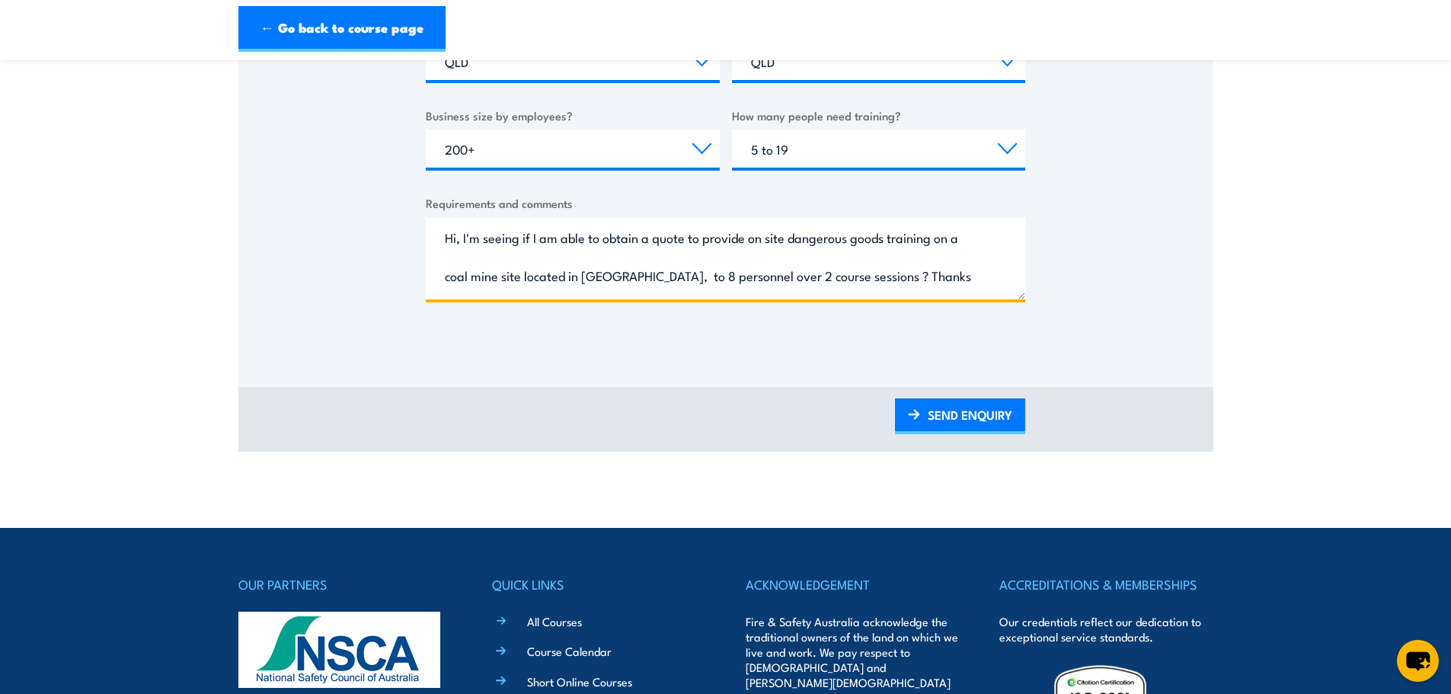
scroll to position [762, 0]
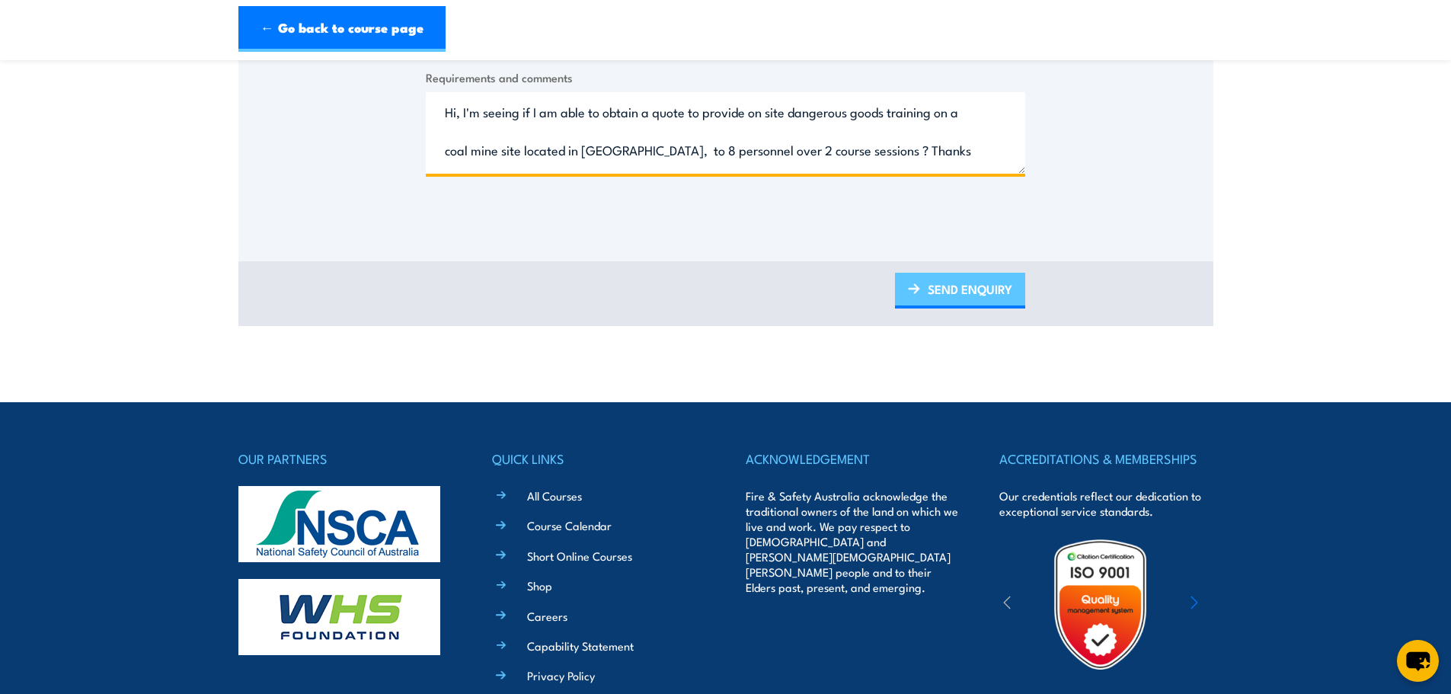
type textarea "Hi, I'm seeing if I am able to obtain a quote to provide on site dangerous good…"
click at [986, 301] on link "SEND ENQUIRY" at bounding box center [960, 291] width 130 height 36
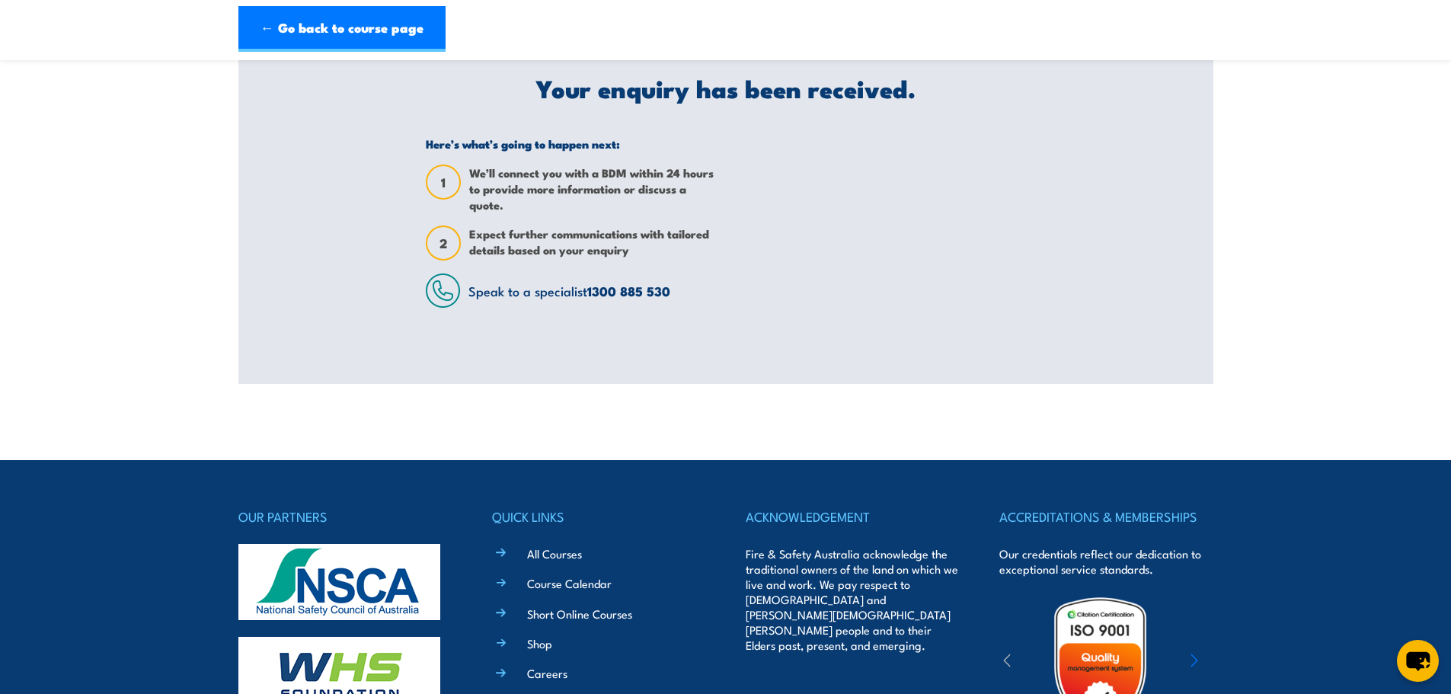
scroll to position [0, 0]
